Goal: Task Accomplishment & Management: Use online tool/utility

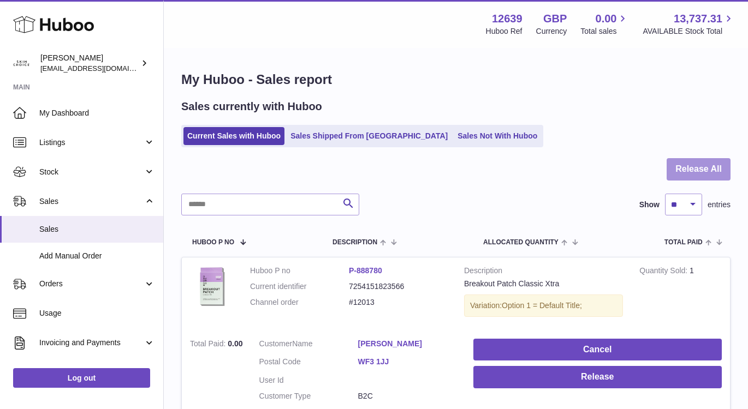
click at [696, 177] on button "Release All" at bounding box center [698, 169] width 64 height 22
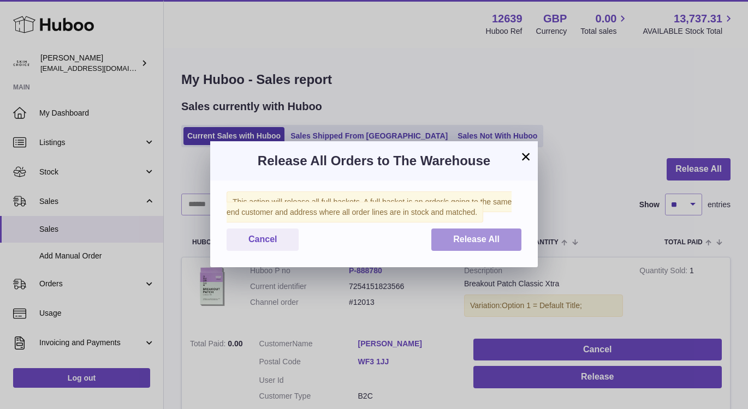
click at [486, 243] on span "Release All" at bounding box center [476, 239] width 46 height 9
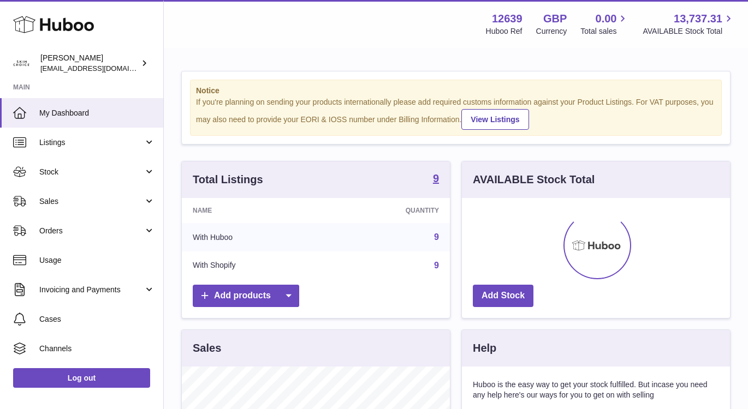
scroll to position [170, 268]
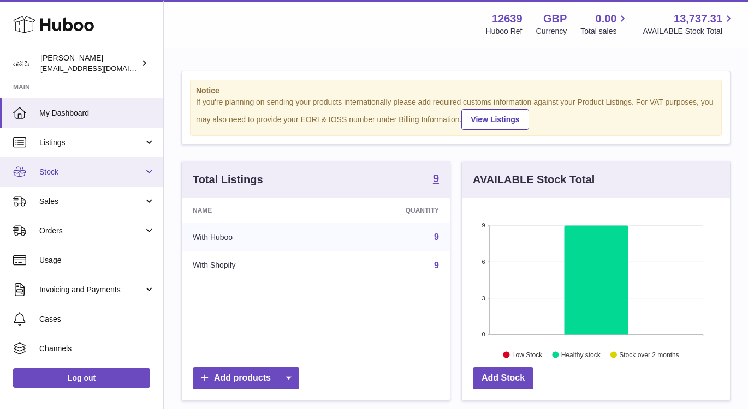
click at [106, 176] on span "Stock" at bounding box center [91, 172] width 104 height 10
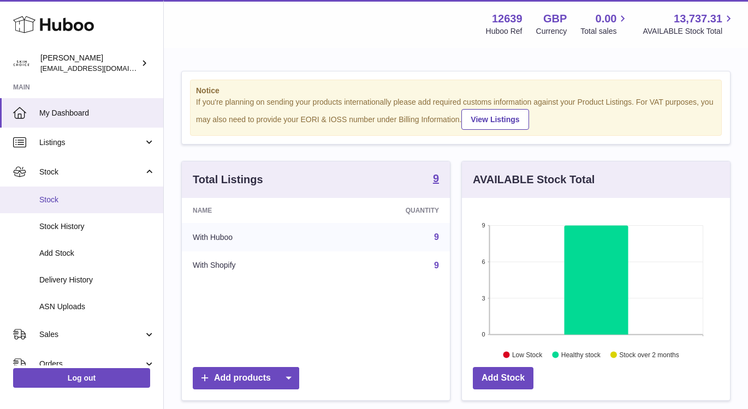
click at [106, 188] on link "Stock" at bounding box center [81, 200] width 163 height 27
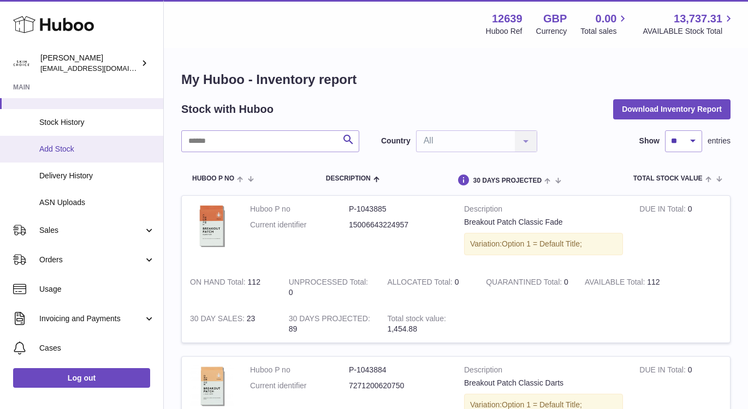
scroll to position [110, 0]
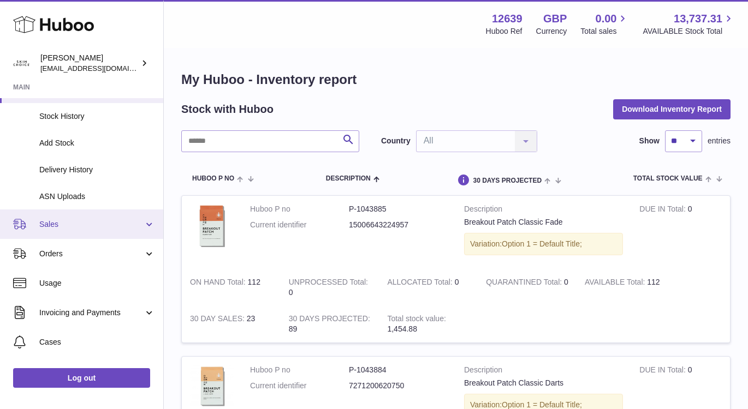
click at [122, 222] on span "Sales" at bounding box center [91, 224] width 104 height 10
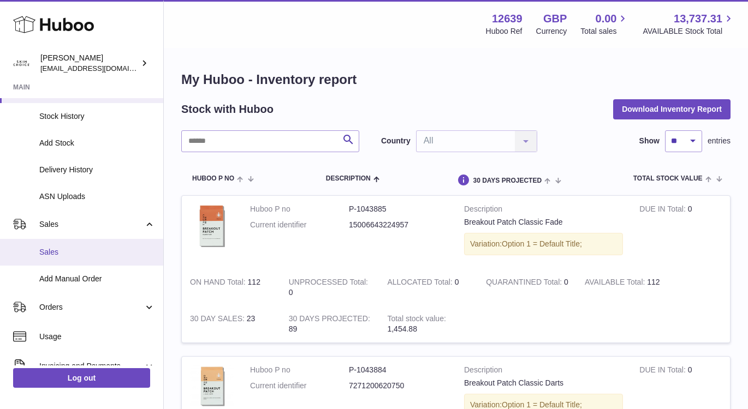
click at [113, 244] on link "Sales" at bounding box center [81, 252] width 163 height 27
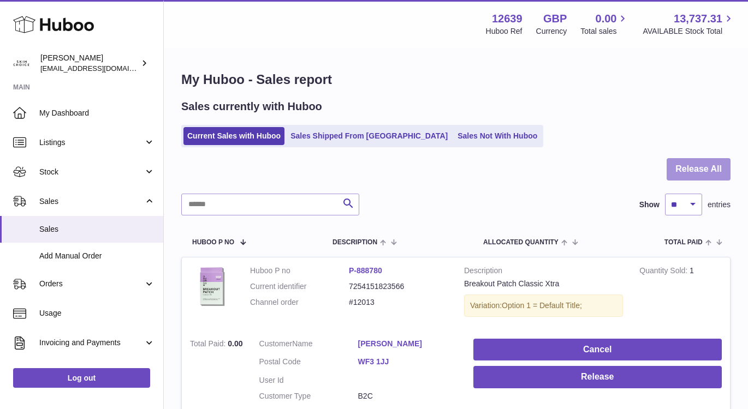
click at [699, 172] on button "Release All" at bounding box center [698, 169] width 64 height 22
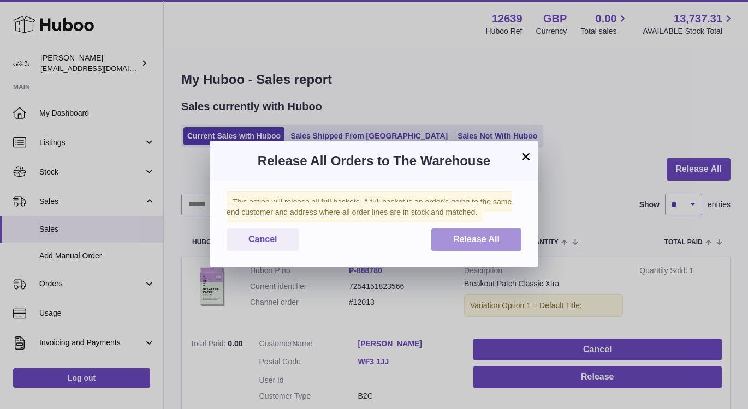
click at [497, 237] on span "Release All" at bounding box center [476, 239] width 46 height 9
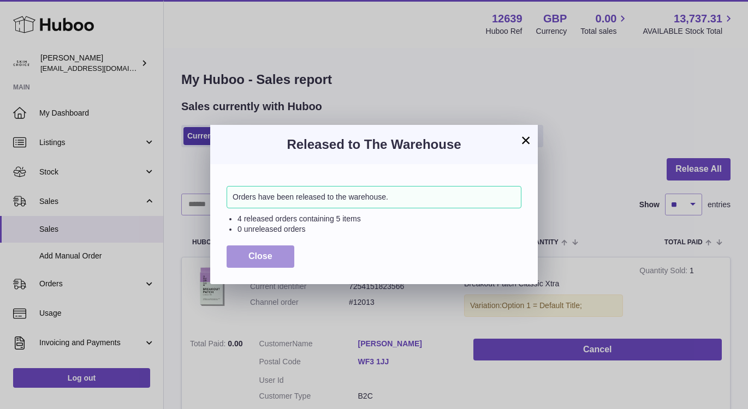
click at [268, 256] on span "Close" at bounding box center [260, 256] width 24 height 9
